Goal: Use online tool/utility: Utilize a website feature to perform a specific function

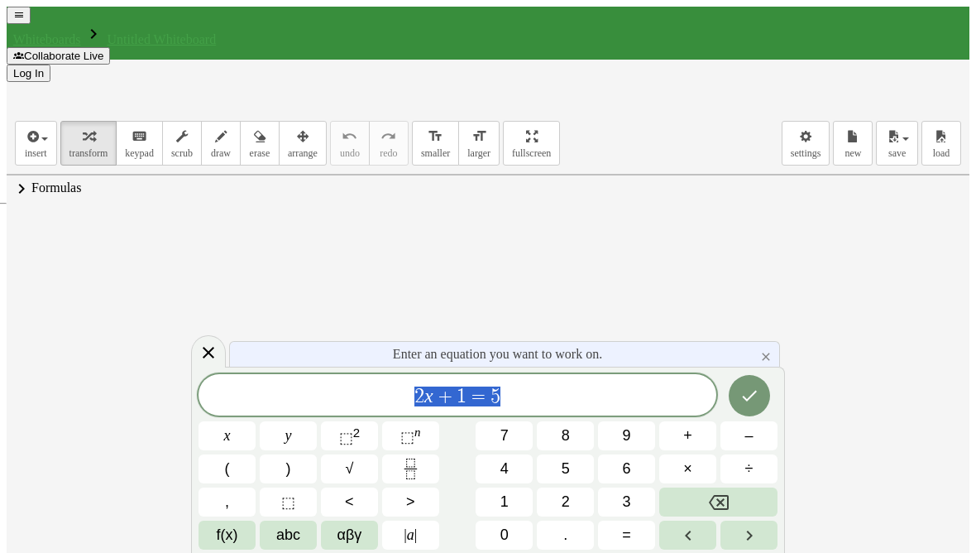
click at [726, 500] on button "Backspace" at bounding box center [718, 501] width 118 height 29
click at [352, 429] on span "⬚" at bounding box center [346, 437] width 14 height 17
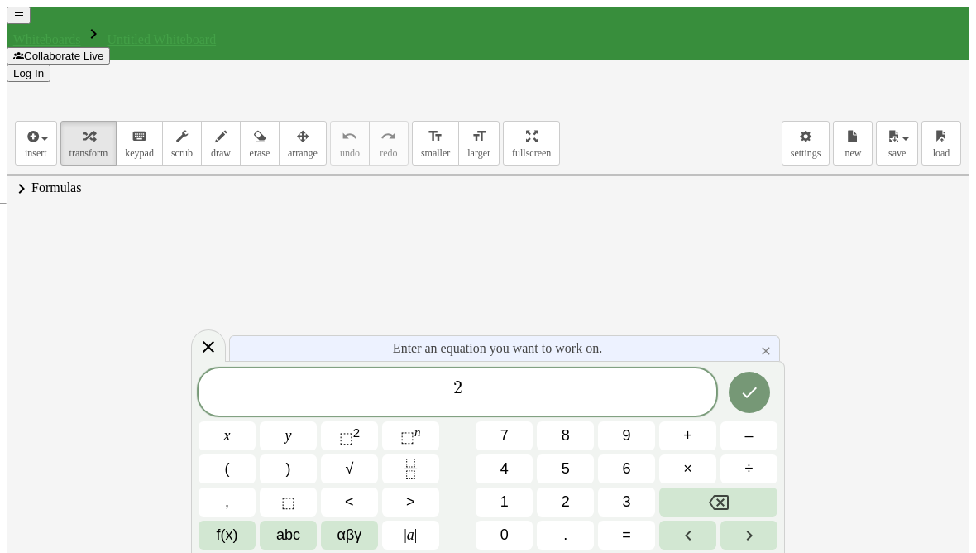
click at [740, 373] on button "Done" at bounding box center [749, 391] width 41 height 41
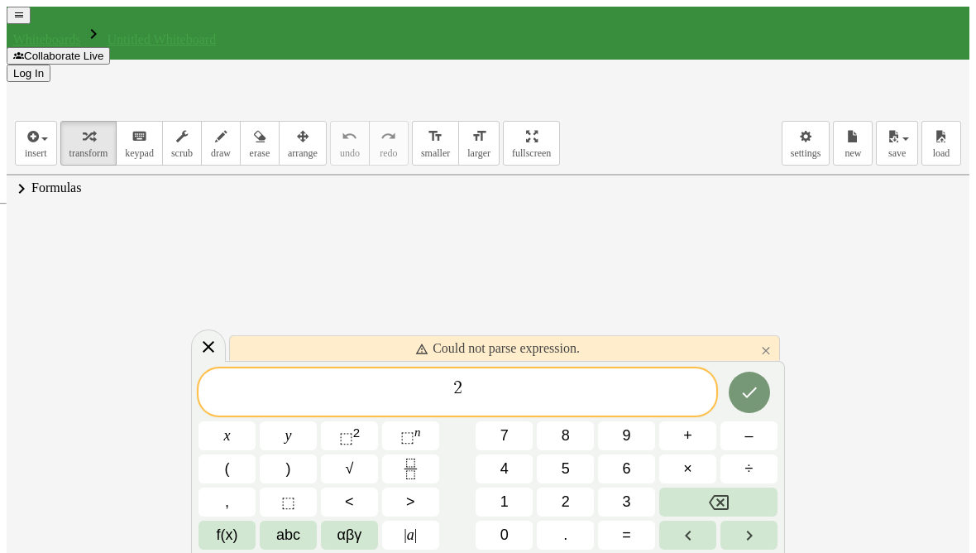
click at [730, 392] on button "Done" at bounding box center [749, 391] width 41 height 41
click at [732, 489] on button "Backspace" at bounding box center [718, 501] width 118 height 29
click at [729, 496] on button "Backspace" at bounding box center [718, 501] width 118 height 29
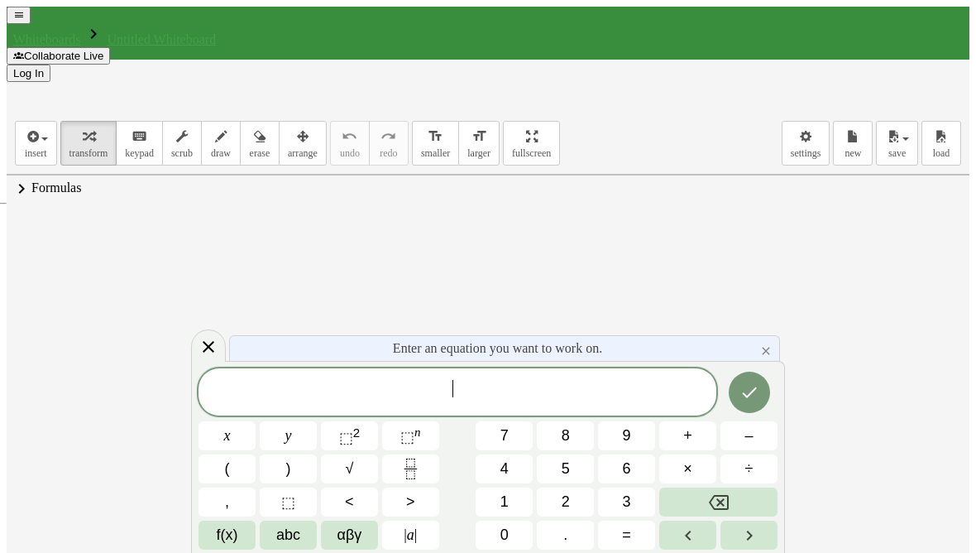
click at [724, 502] on button "Backspace" at bounding box center [718, 501] width 118 height 29
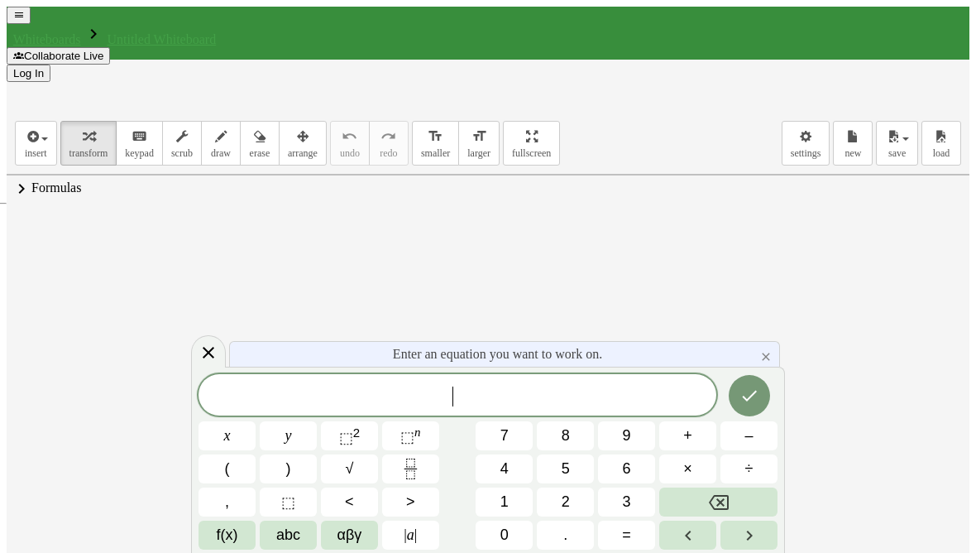
click at [299, 530] on span "abc" at bounding box center [288, 534] width 24 height 17
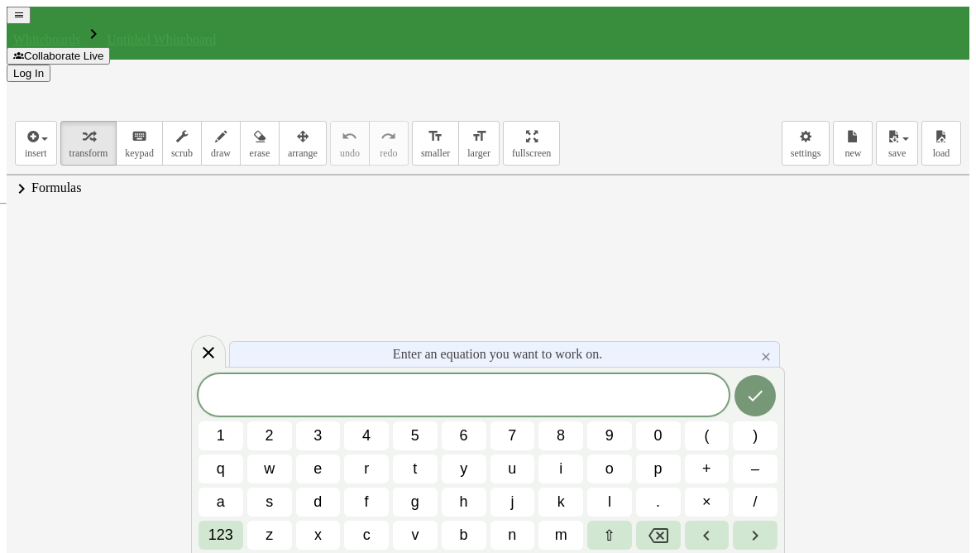
click at [225, 493] on span "a" at bounding box center [221, 501] width 8 height 17
click at [232, 537] on span "123" at bounding box center [220, 534] width 25 height 17
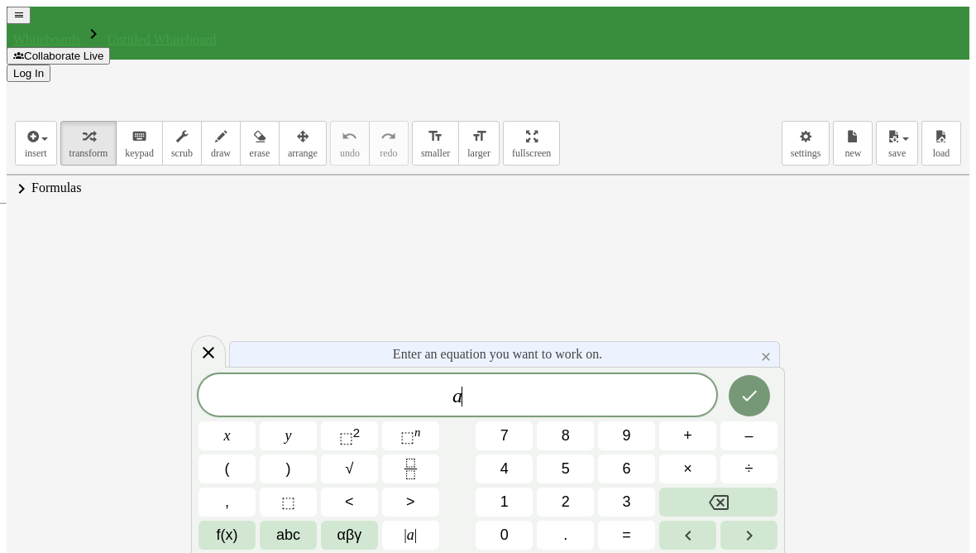
click at [359, 439] on sup "2" at bounding box center [356, 432] width 7 height 14
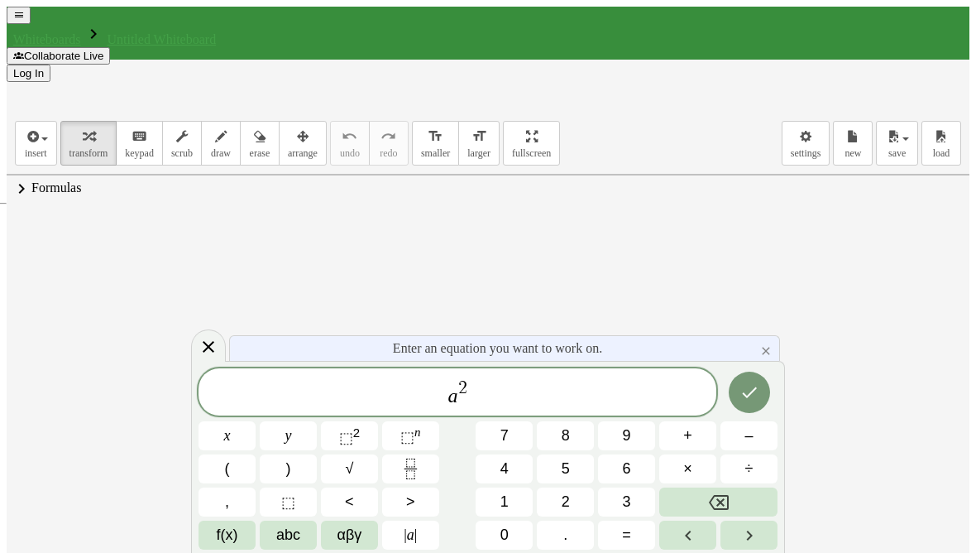
click at [690, 471] on button "×" at bounding box center [687, 468] width 57 height 29
click at [298, 538] on span "abc" at bounding box center [288, 534] width 24 height 17
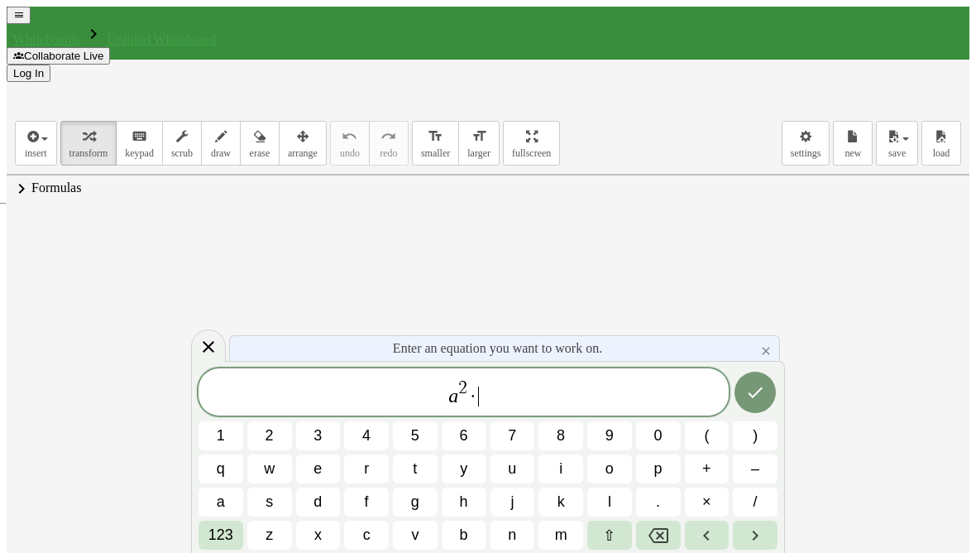
click at [232, 502] on button "a" at bounding box center [221, 501] width 45 height 29
click at [233, 541] on span "123" at bounding box center [220, 534] width 25 height 17
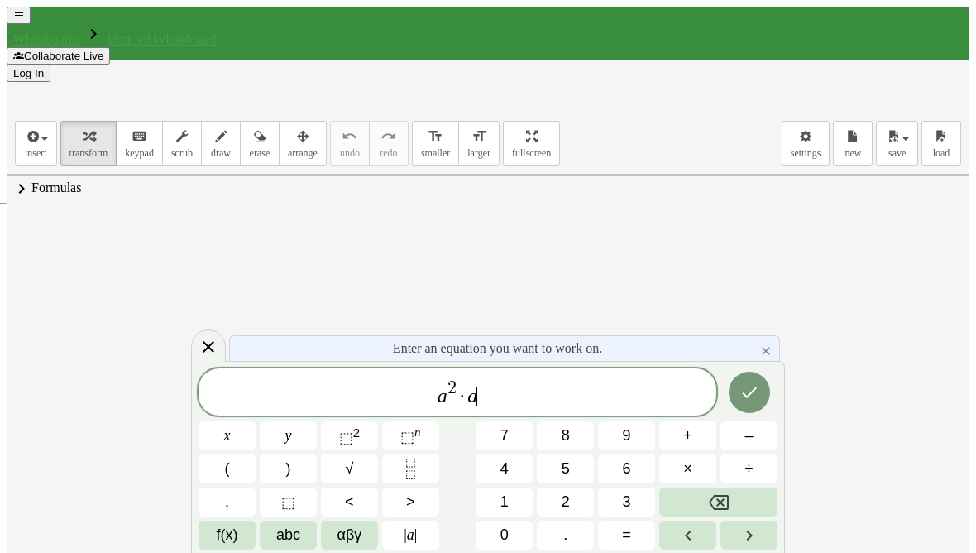
click at [421, 425] on sup "n" at bounding box center [417, 431] width 7 height 13
click at [567, 463] on span "5" at bounding box center [566, 468] width 8 height 17
click at [744, 399] on icon "Done" at bounding box center [749, 392] width 20 height 20
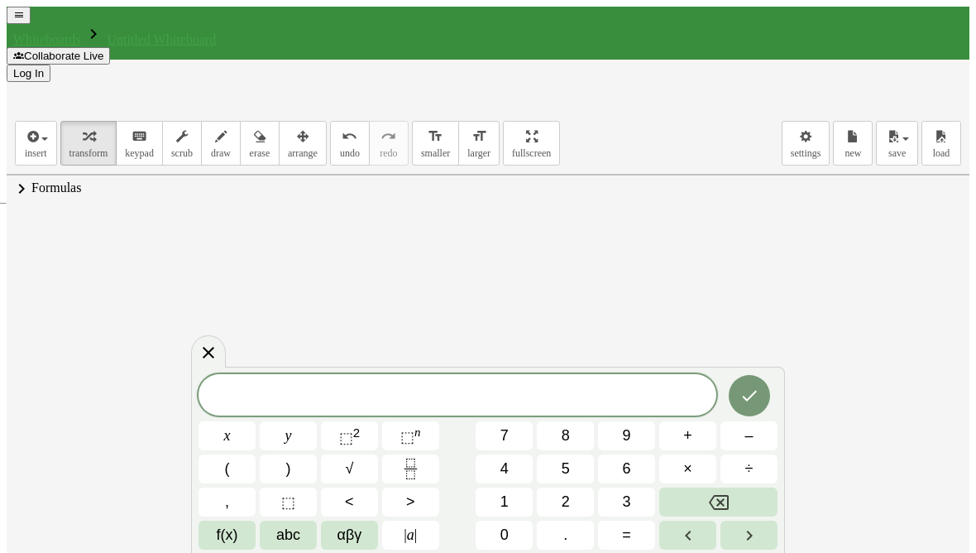
click at [490, 393] on span at bounding box center [458, 396] width 518 height 23
click at [414, 464] on icon "Fraction" at bounding box center [410, 468] width 21 height 21
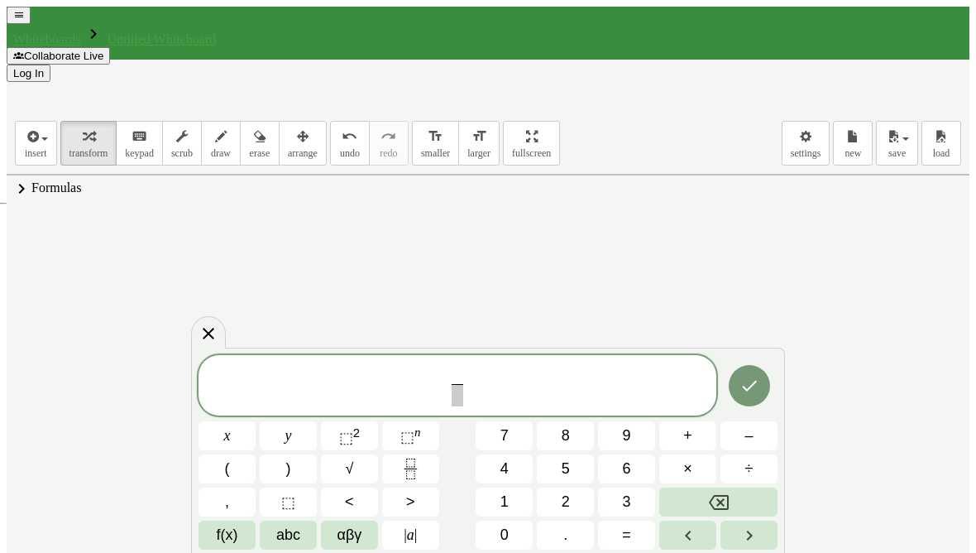
click at [285, 538] on span "abc" at bounding box center [288, 534] width 24 height 17
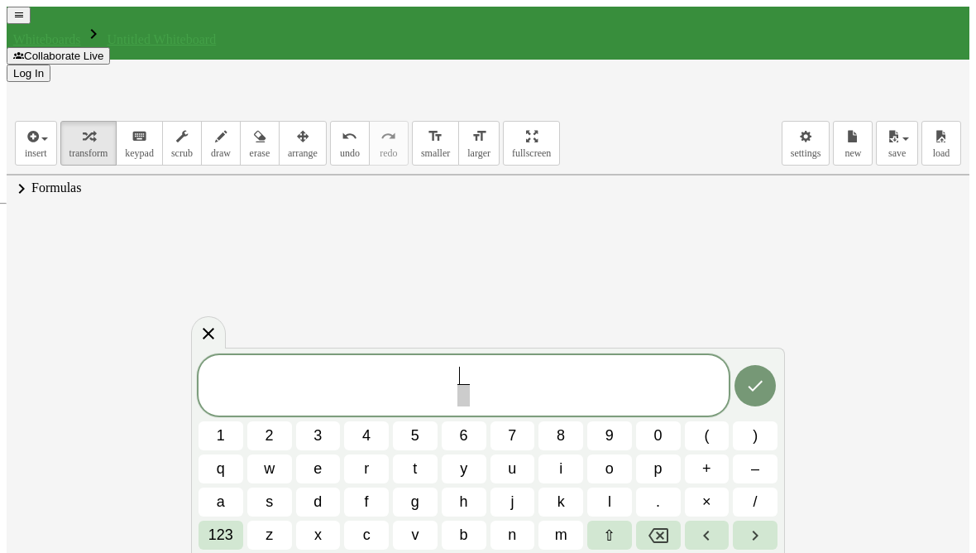
click at [229, 483] on button "q" at bounding box center [221, 468] width 45 height 29
click at [655, 544] on icon "Backspace" at bounding box center [658, 535] width 20 height 20
click at [225, 499] on span "a" at bounding box center [221, 501] width 8 height 17
click at [233, 540] on span "123" at bounding box center [220, 534] width 25 height 17
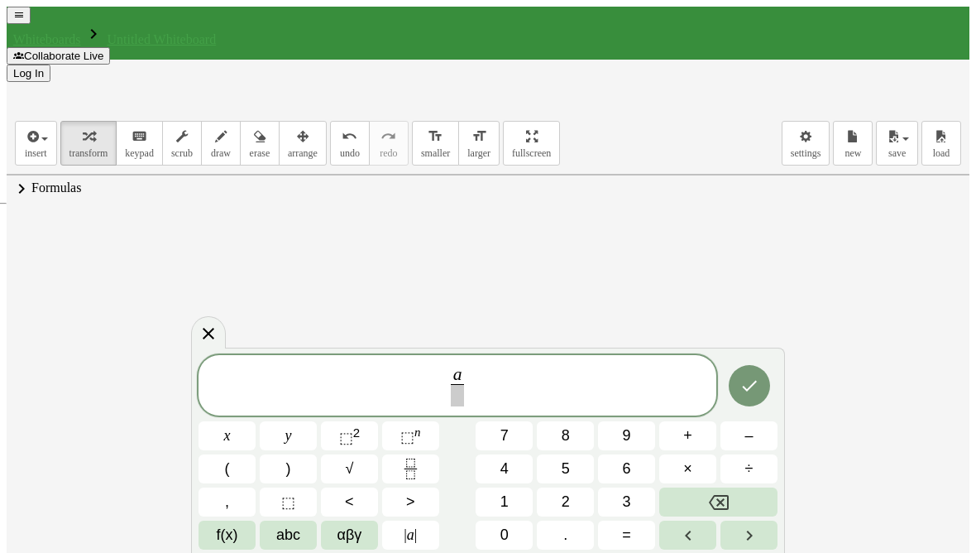
click at [417, 428] on sup "n" at bounding box center [417, 431] width 7 height 13
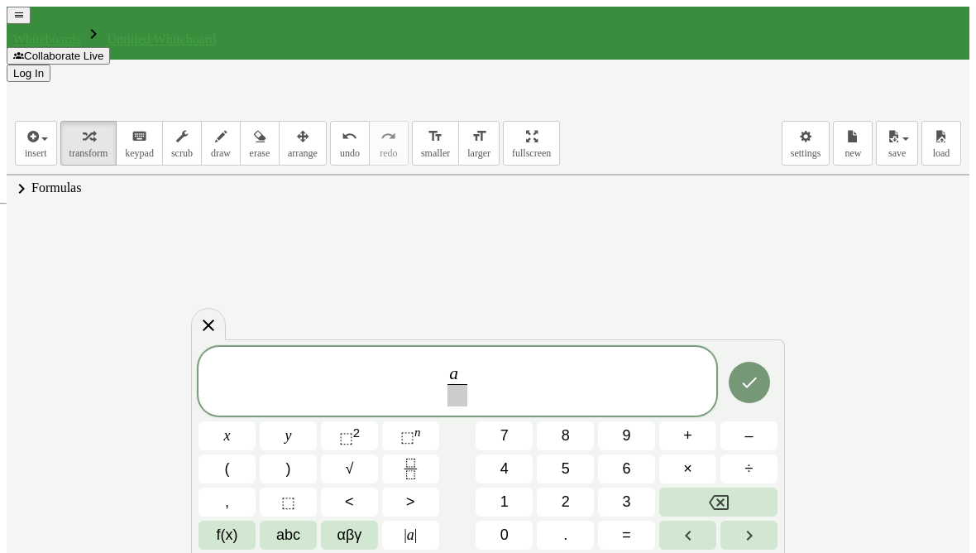
click at [572, 465] on button "5" at bounding box center [565, 468] width 57 height 29
click at [467, 369] on span "a 5 ​" at bounding box center [457, 371] width 21 height 26
click at [691, 475] on button "×" at bounding box center [687, 468] width 57 height 29
click at [293, 528] on span "abc" at bounding box center [288, 534] width 24 height 17
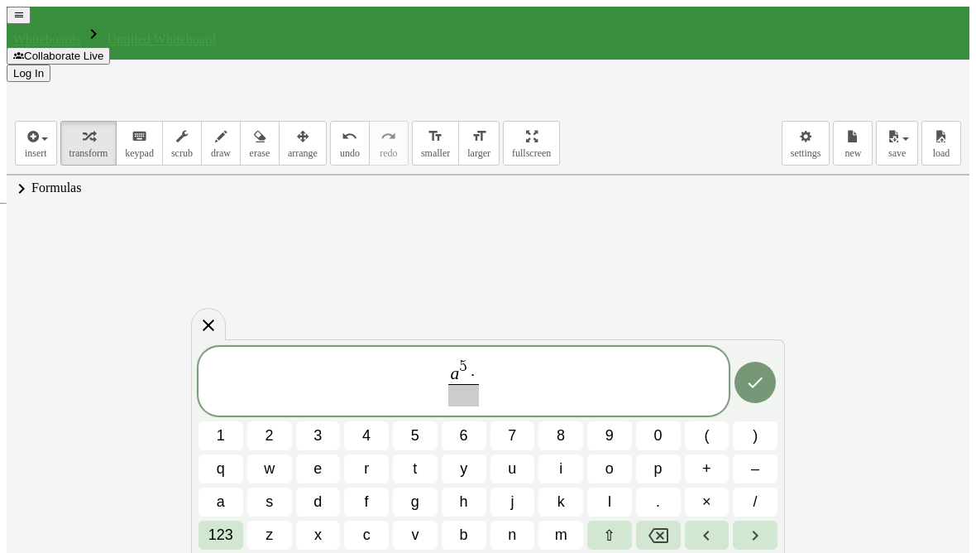
click at [471, 537] on button "b" at bounding box center [464, 534] width 45 height 29
click at [232, 538] on span "123" at bounding box center [220, 534] width 25 height 17
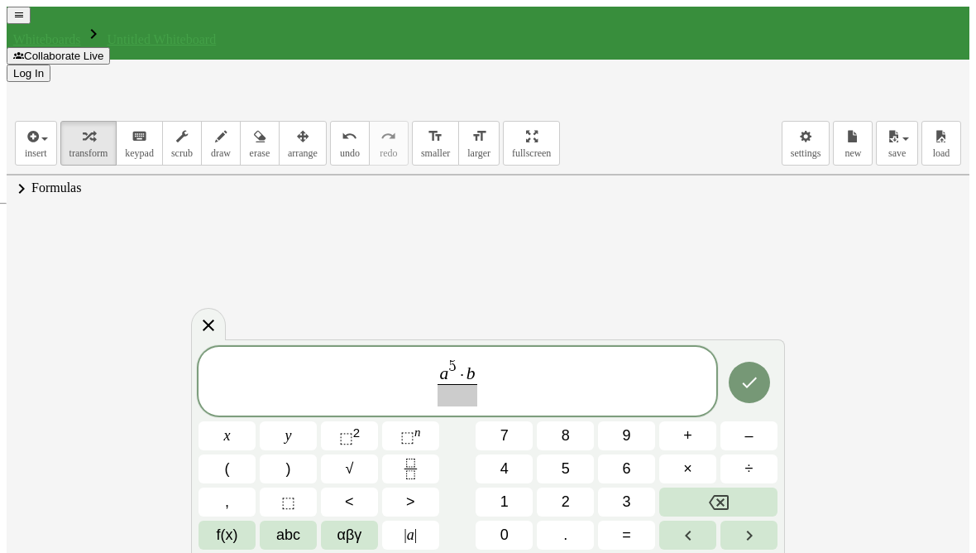
click at [421, 428] on sup "n" at bounding box center [417, 431] width 7 height 13
click at [513, 434] on button "7" at bounding box center [504, 435] width 57 height 29
click at [471, 408] on span "a 5 · b 7 ​ ​" at bounding box center [458, 381] width 518 height 51
click at [460, 386] on span at bounding box center [457, 395] width 48 height 22
click at [563, 493] on span "2" at bounding box center [566, 501] width 8 height 17
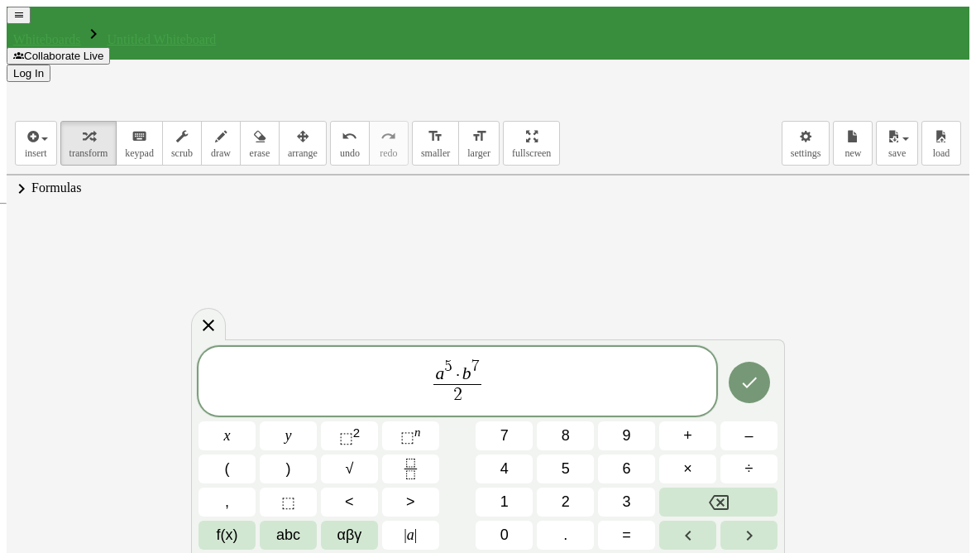
click at [683, 460] on span "×" at bounding box center [687, 468] width 9 height 17
click at [300, 540] on span "abc" at bounding box center [288, 534] width 24 height 17
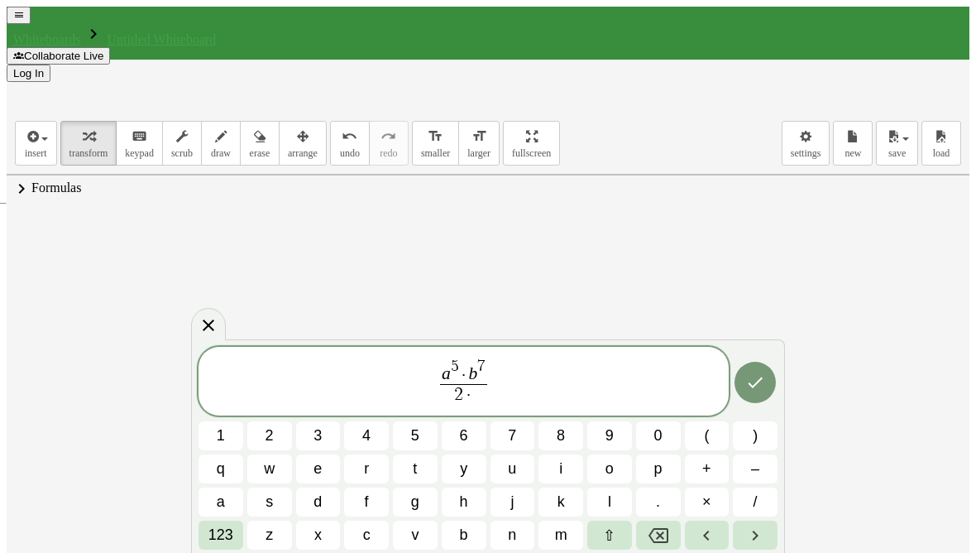
click at [235, 501] on button "a" at bounding box center [221, 501] width 45 height 29
click at [233, 541] on span "123" at bounding box center [220, 534] width 25 height 17
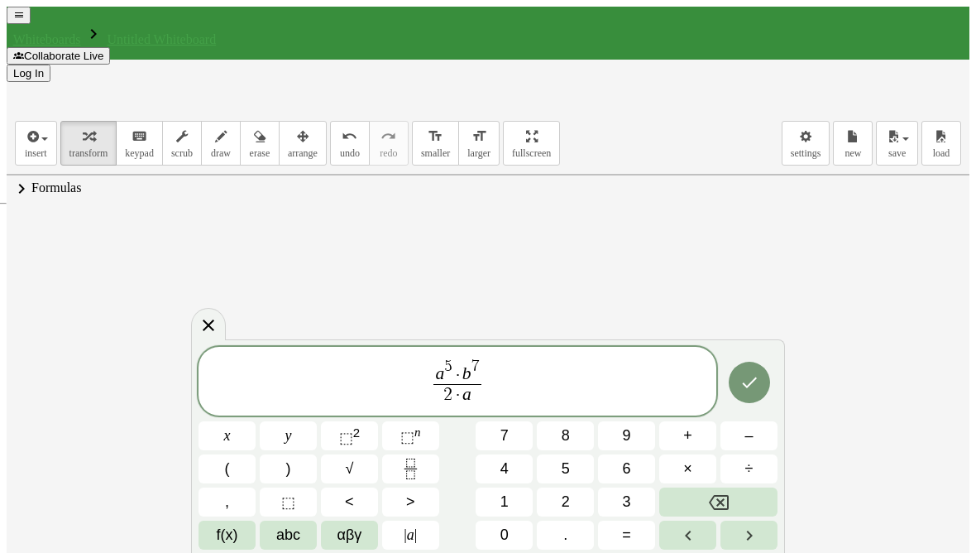
click at [360, 435] on sup "2" at bounding box center [356, 432] width 7 height 14
click at [471, 399] on span "2 · a 2 ​" at bounding box center [457, 391] width 48 height 30
click at [485, 405] on span "a 5 · b 7 2 · a ​ 2 ​" at bounding box center [457, 378] width 55 height 55
click at [476, 401] on span "2 · a 2" at bounding box center [457, 391] width 48 height 30
click at [480, 400] on span "2 · a 2 ​" at bounding box center [457, 391] width 48 height 30
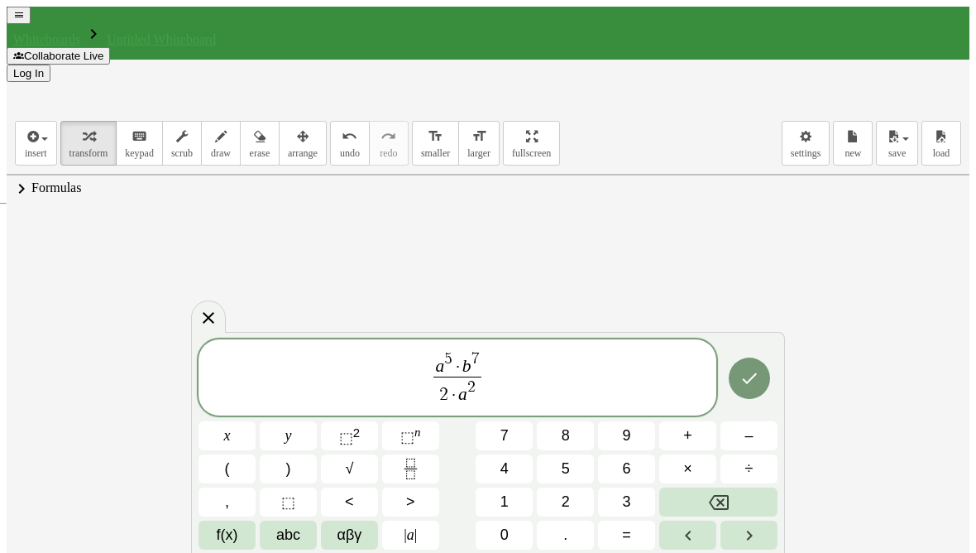
click at [687, 479] on button "×" at bounding box center [687, 468] width 57 height 29
click at [293, 538] on span "abc" at bounding box center [288, 534] width 24 height 17
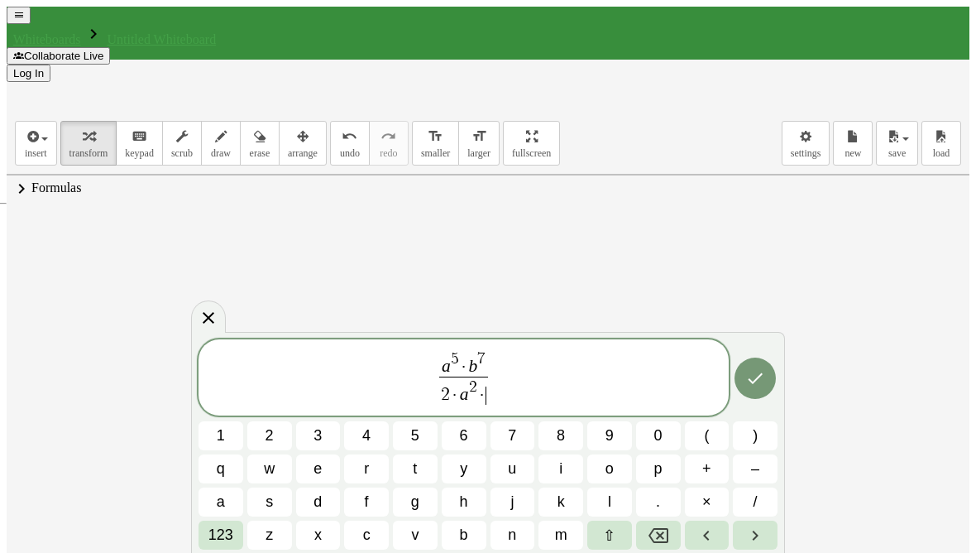
click at [463, 545] on button "b" at bounding box center [464, 534] width 45 height 29
click at [227, 539] on span "123" at bounding box center [220, 534] width 25 height 17
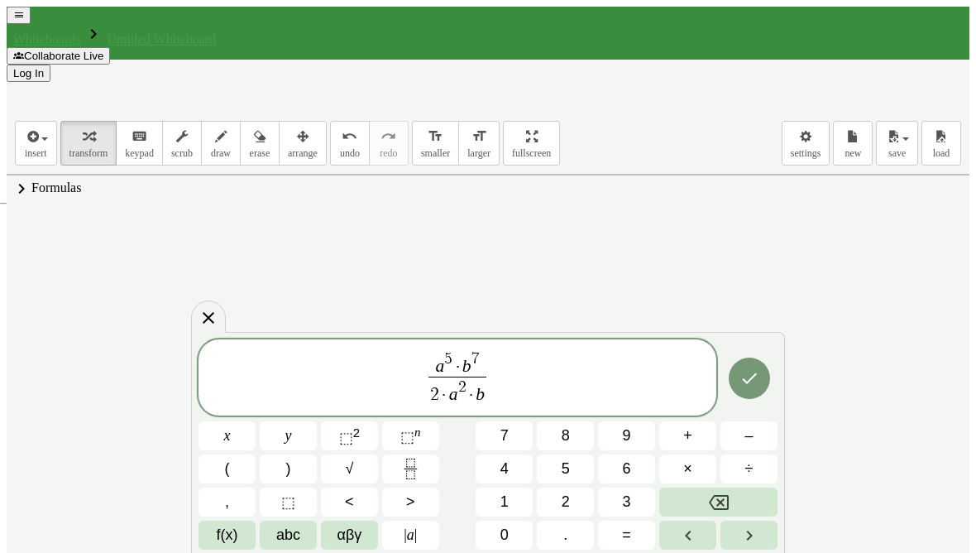
click at [411, 430] on span "⬚" at bounding box center [407, 436] width 14 height 17
click at [507, 466] on span "4" at bounding box center [504, 468] width 8 height 17
click at [758, 379] on button "Done" at bounding box center [749, 377] width 41 height 41
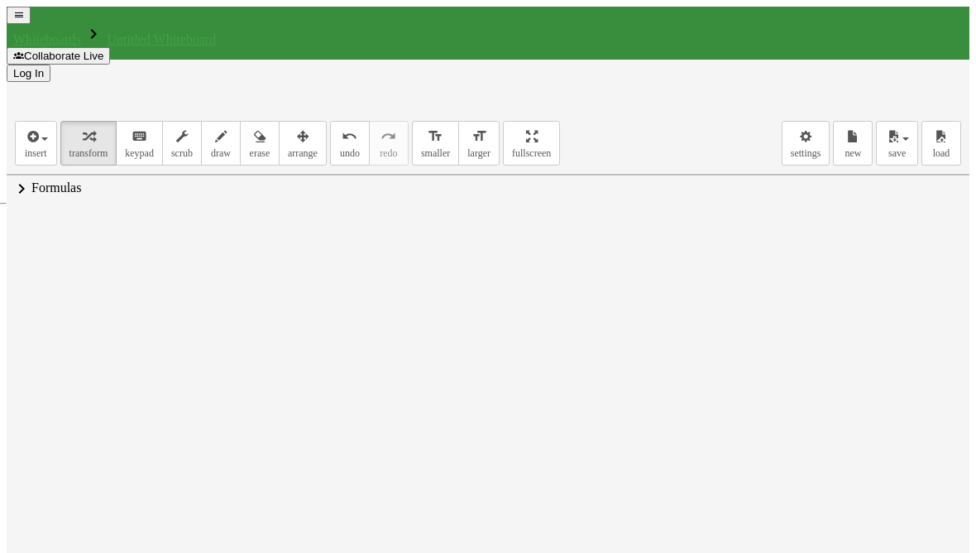
scroll to position [98, 0]
